Goal: Book appointment/travel/reservation

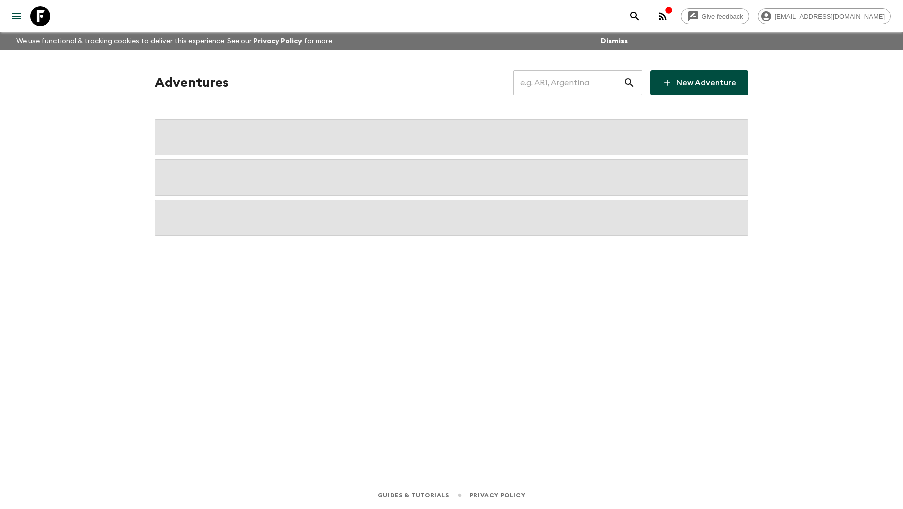
click at [558, 85] on input "text" at bounding box center [568, 83] width 110 height 28
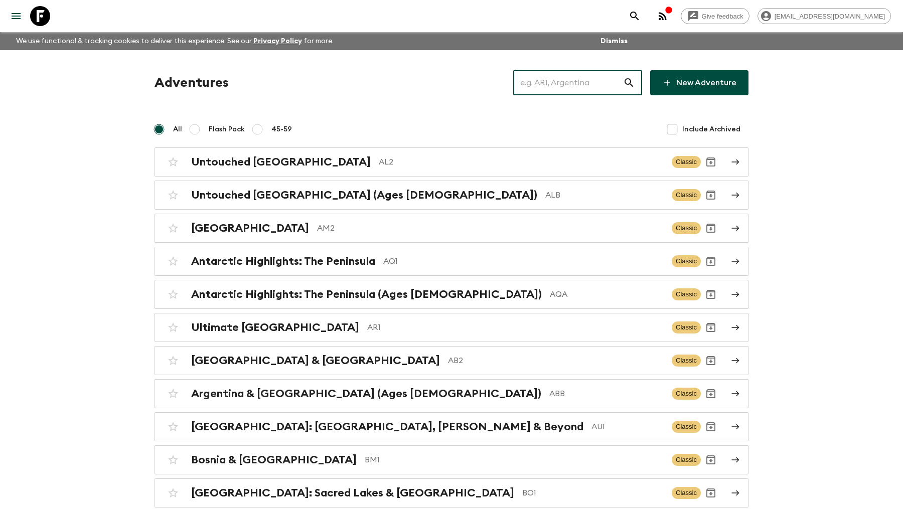
click at [580, 84] on input "text" at bounding box center [568, 83] width 110 height 28
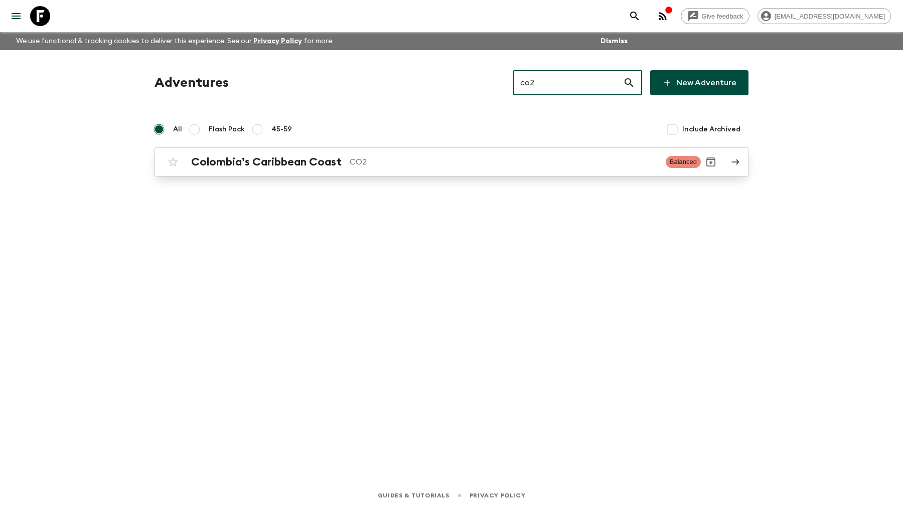
type input "co2"
click at [299, 173] on link "Colombia’s Caribbean Coast CO2 Balanced" at bounding box center [452, 162] width 594 height 29
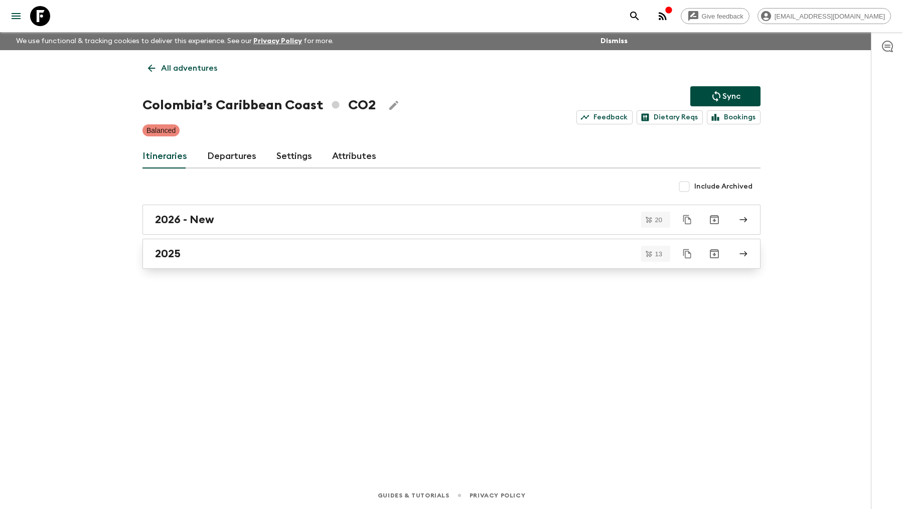
click at [218, 261] on link "2025" at bounding box center [451, 254] width 618 height 30
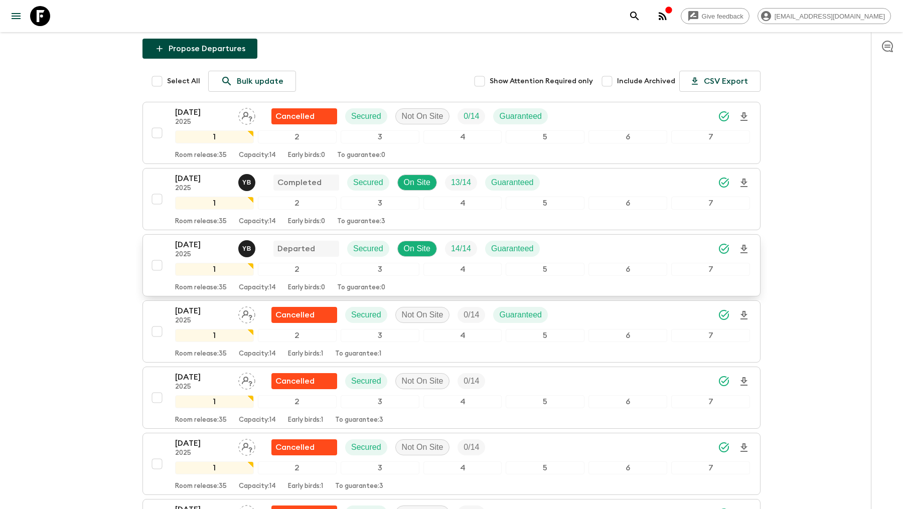
scroll to position [123, 0]
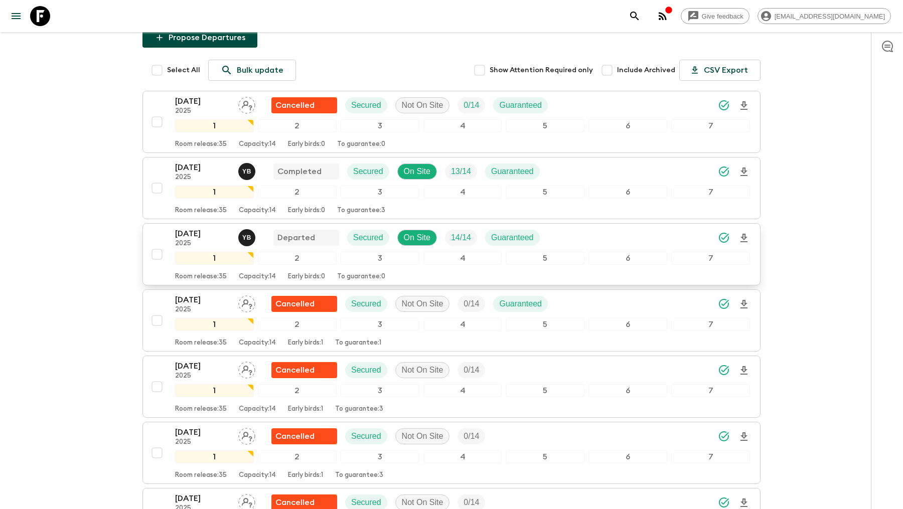
click at [248, 236] on span "Y B" at bounding box center [247, 236] width 19 height 8
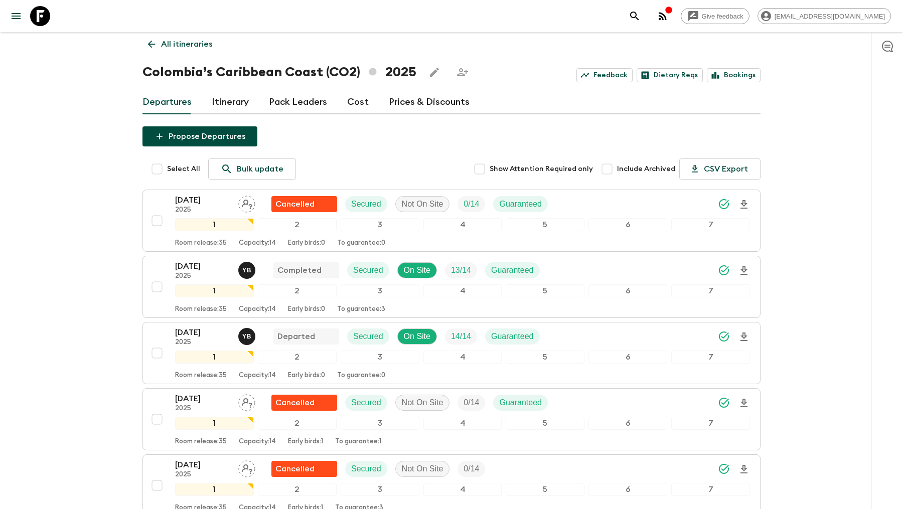
scroll to position [0, 0]
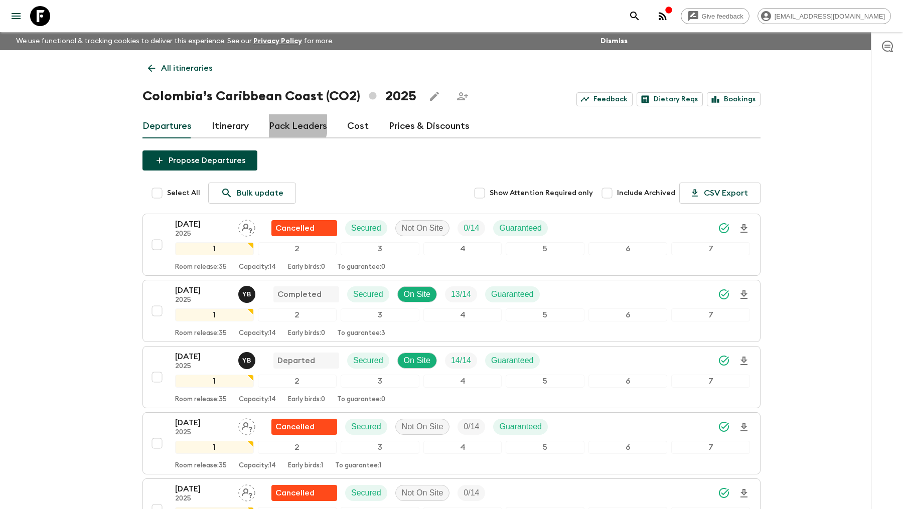
click at [285, 124] on link "Pack Leaders" at bounding box center [298, 126] width 58 height 24
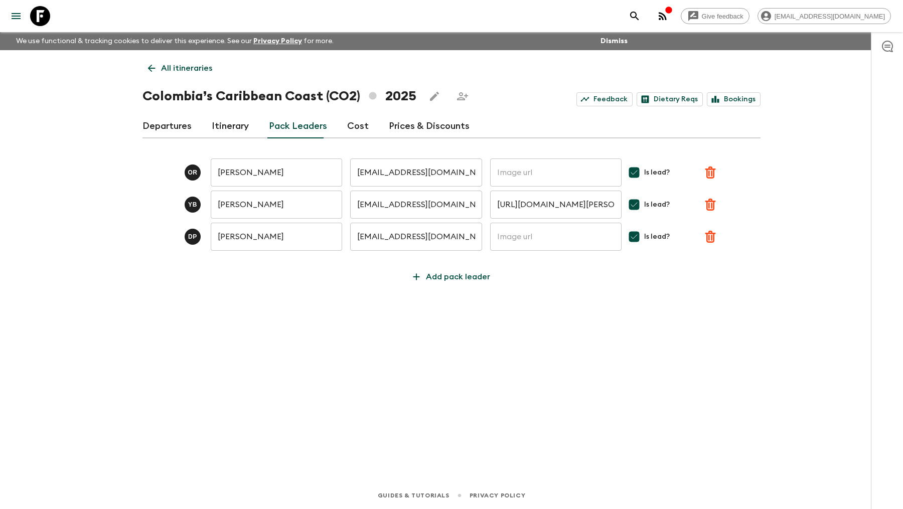
click at [167, 126] on link "Departures" at bounding box center [166, 126] width 49 height 24
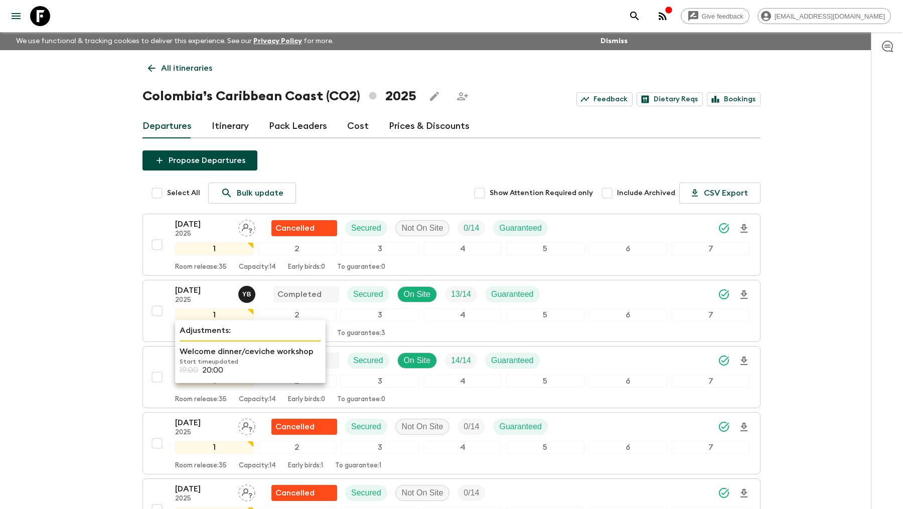
click at [181, 354] on p "Welcome dinner/ceviche workshop" at bounding box center [250, 352] width 141 height 12
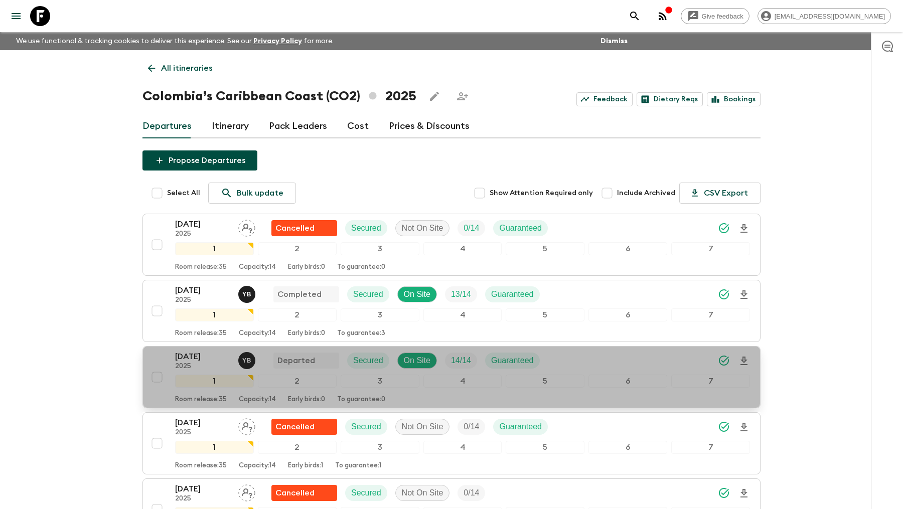
click at [194, 355] on p "[DATE]" at bounding box center [202, 357] width 55 height 12
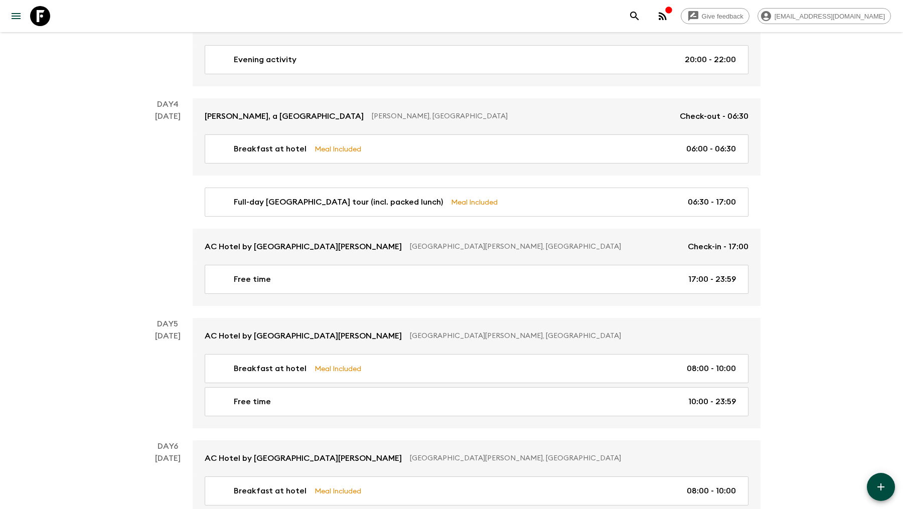
scroll to position [850, 0]
